Goal: Information Seeking & Learning: Check status

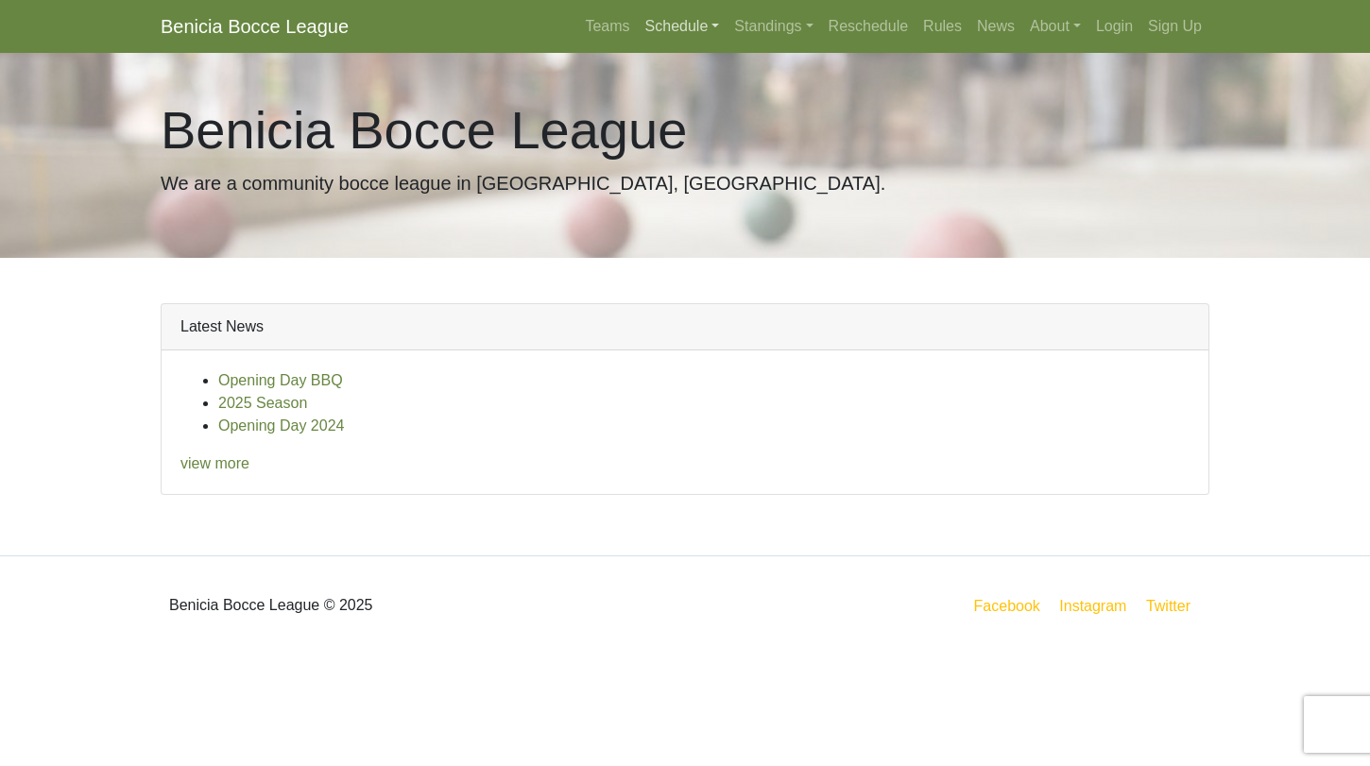
click at [679, 26] on link "Schedule" at bounding box center [683, 27] width 90 height 38
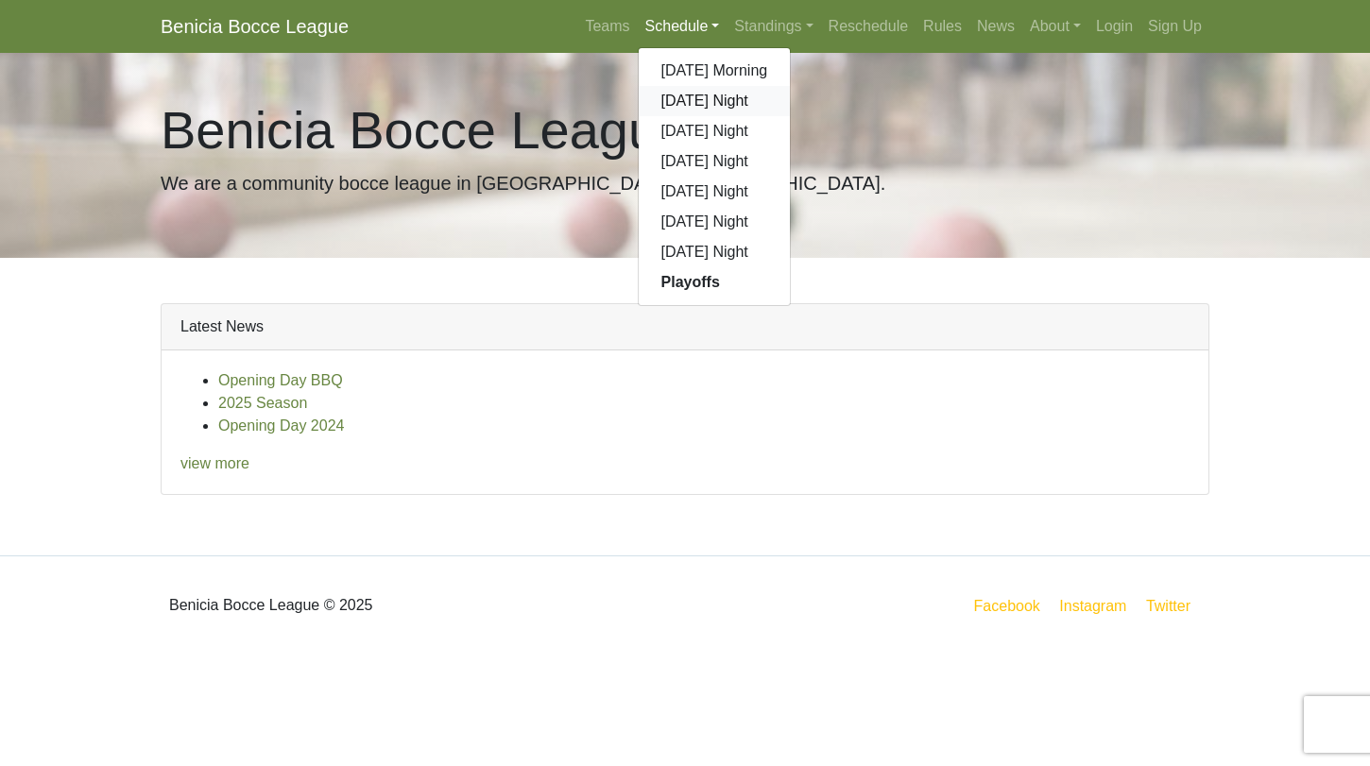
click at [682, 95] on link "[DATE] Night" at bounding box center [715, 101] width 152 height 30
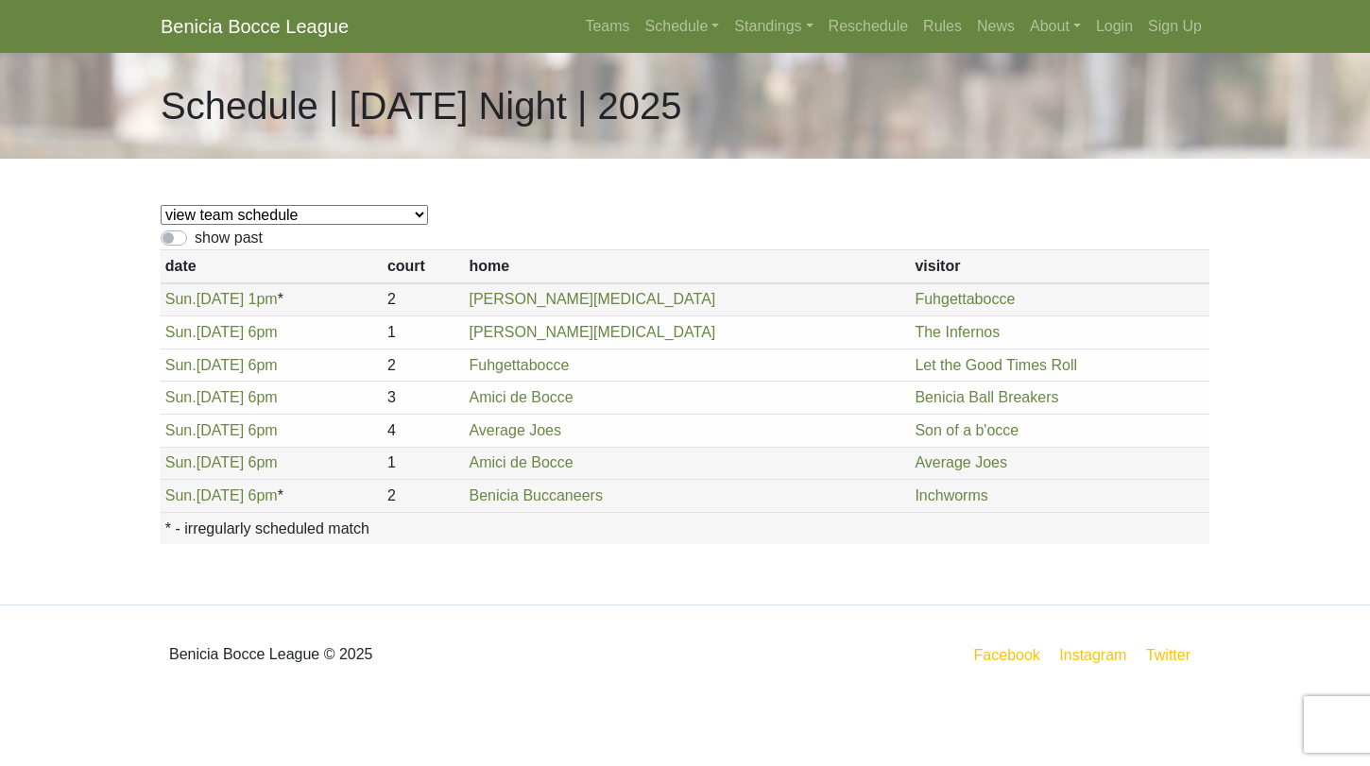
drag, startPoint x: 284, startPoint y: 434, endPoint x: 340, endPoint y: 401, distance: 64.8
click at [340, 401] on tbody "[DATE] 6pm 1 Amici de Bocce Fuhgettabocce Sun. 3 4" at bounding box center [685, 398] width 1049 height 230
click at [338, 418] on td "[DATE] 6pm" at bounding box center [272, 430] width 222 height 33
drag, startPoint x: 966, startPoint y: 430, endPoint x: 661, endPoint y: 379, distance: 309.5
click at [661, 380] on tbody "[DATE] 6pm 1 Amici de Bocce Fuhgettabocce Sun. 3 4" at bounding box center [685, 398] width 1049 height 230
